Goal: Use online tool/utility: Utilize a website feature to perform a specific function

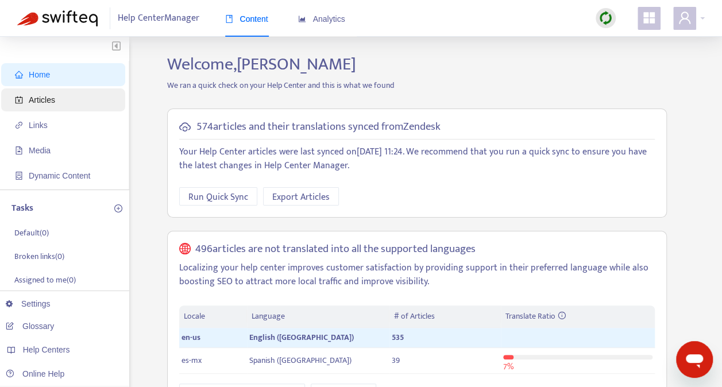
click at [50, 102] on span "Articles" at bounding box center [42, 99] width 26 height 9
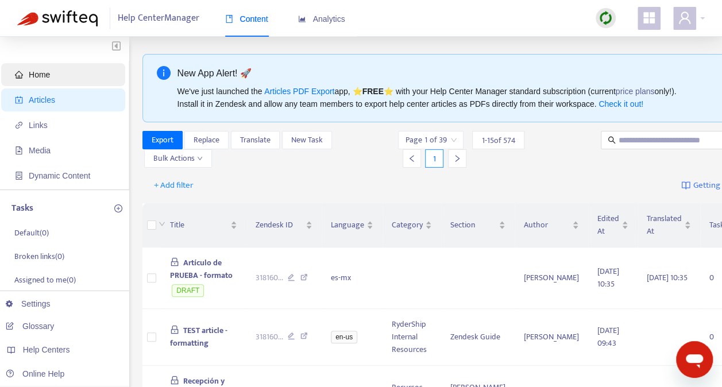
click at [32, 69] on span "Home" at bounding box center [65, 74] width 101 height 23
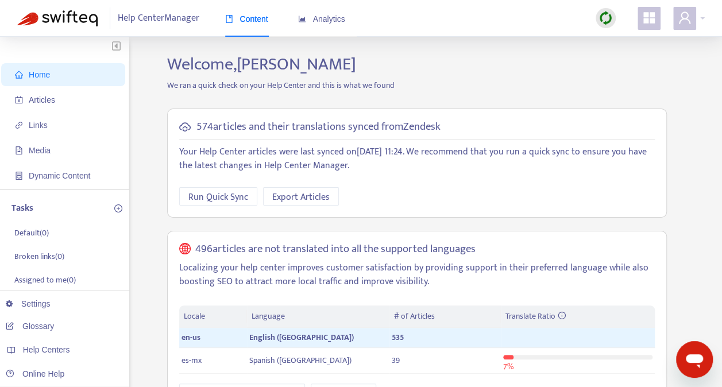
click at [603, 10] on div at bounding box center [606, 18] width 20 height 20
click at [626, 41] on link "Quick Sync" at bounding box center [629, 41] width 49 height 13
click at [604, 14] on img at bounding box center [606, 18] width 14 height 14
click at [622, 38] on link "Quick Sync" at bounding box center [629, 41] width 49 height 13
click at [217, 191] on span "Run Quick Sync" at bounding box center [218, 197] width 60 height 14
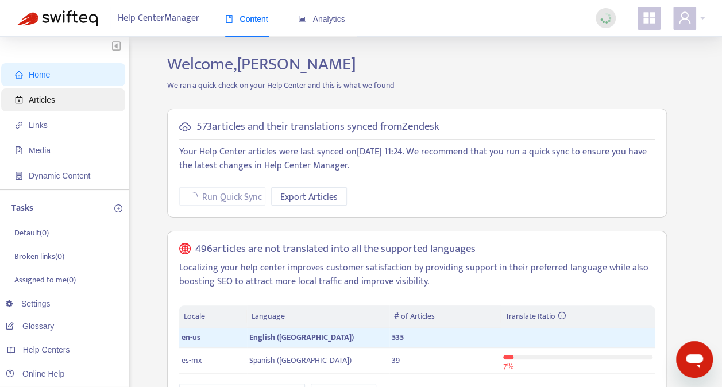
click at [36, 100] on span "Articles" at bounding box center [42, 99] width 26 height 9
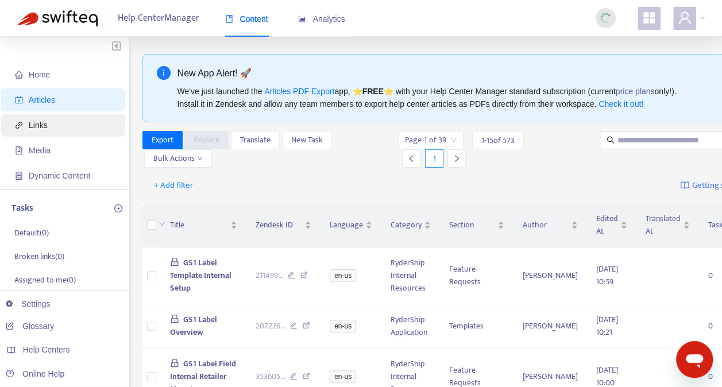
click at [41, 124] on span "Links" at bounding box center [38, 125] width 19 height 9
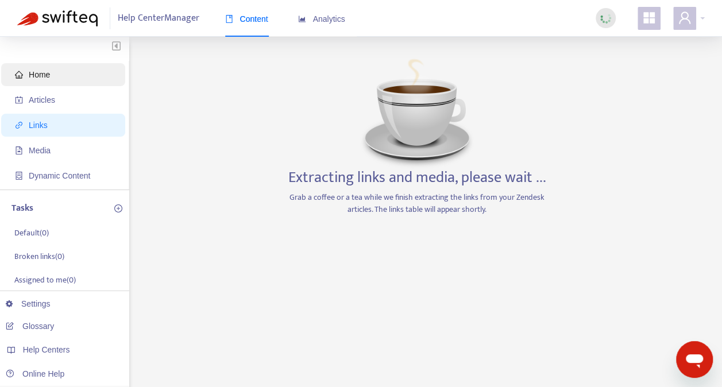
click at [48, 75] on span "Home" at bounding box center [39, 74] width 21 height 9
